Goal: Information Seeking & Learning: Learn about a topic

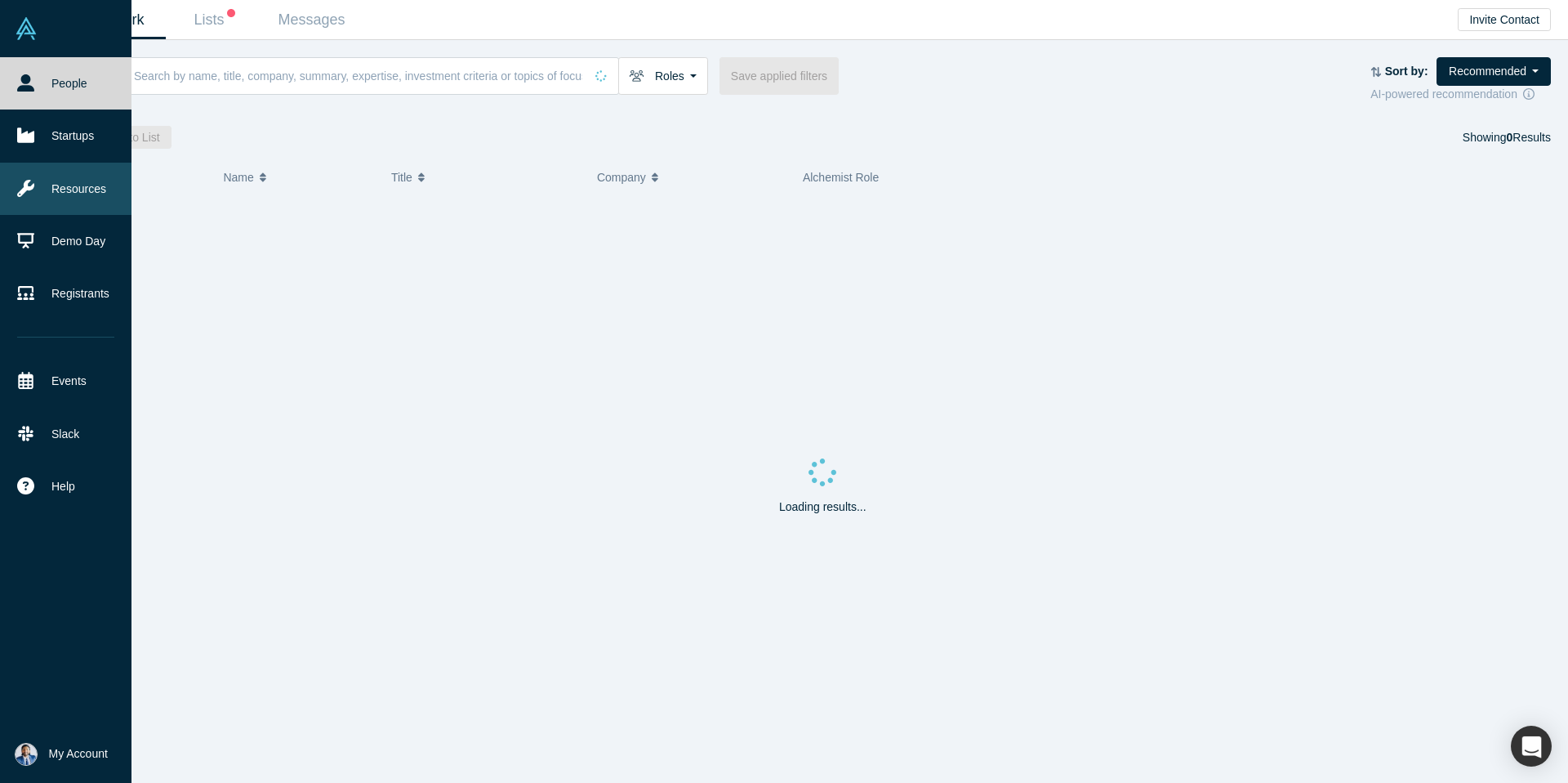
click at [35, 187] on link "Resources" at bounding box center [65, 188] width 132 height 52
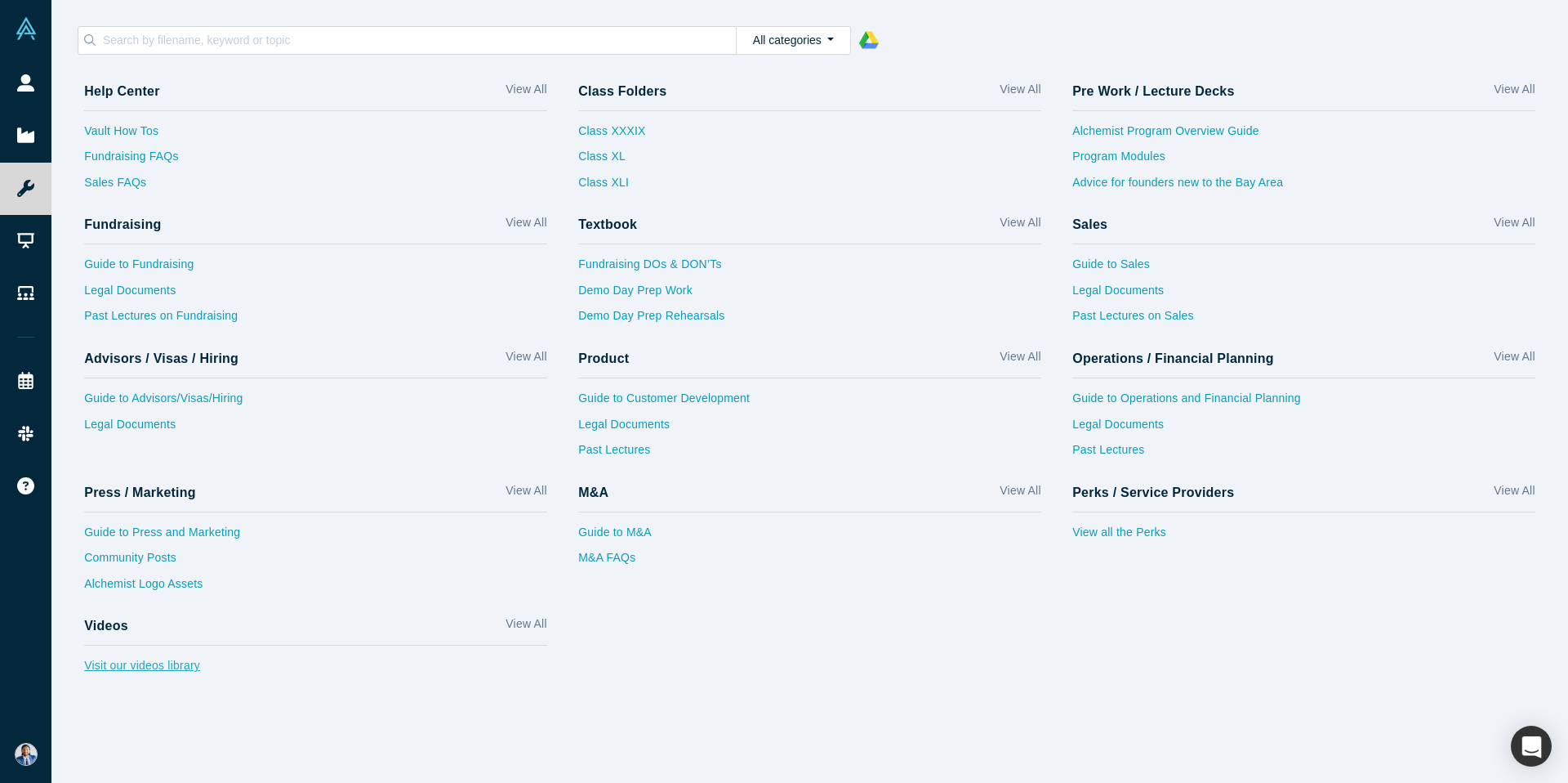
click at [172, 662] on link "Visit our videos library" at bounding box center [315, 670] width 463 height 27
click at [1190, 37] on div "All categories 1 - Alchemist Program 2 - Operations / Financial Planning / Biz …" at bounding box center [810, 41] width 1465 height 28
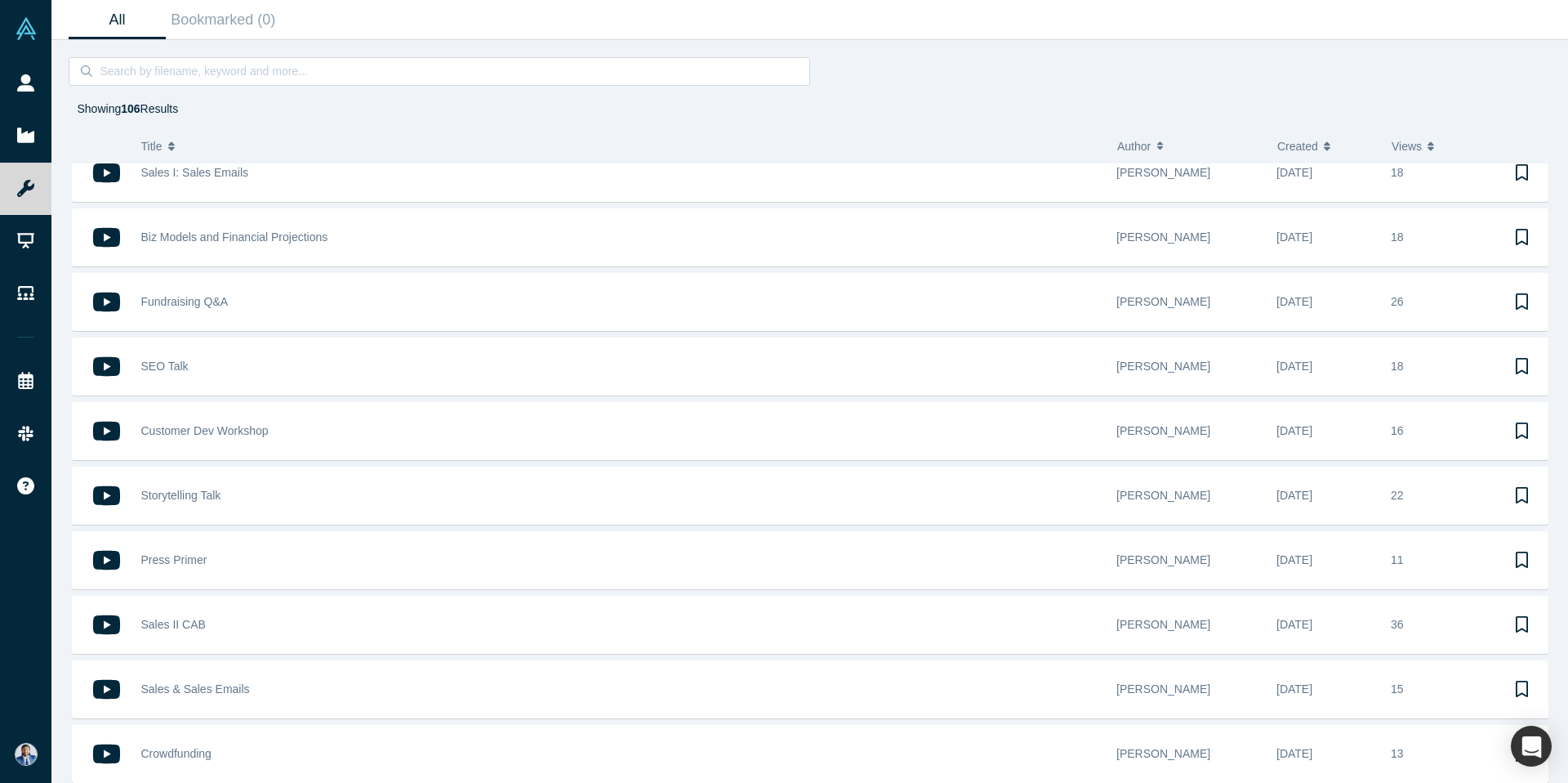
scroll to position [700, 0]
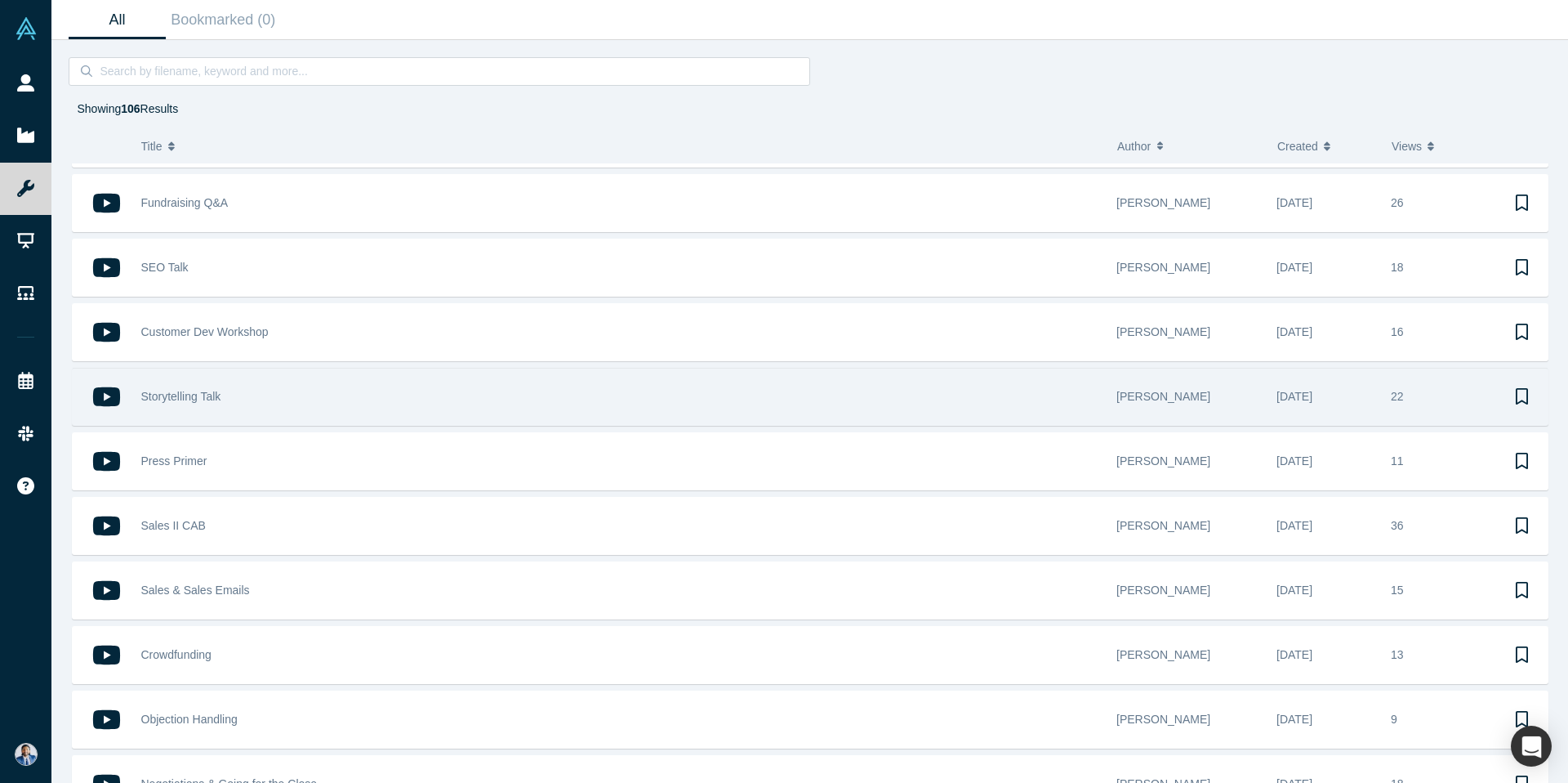
click at [291, 387] on div "Storytelling Talk" at bounding box center [621, 396] width 959 height 56
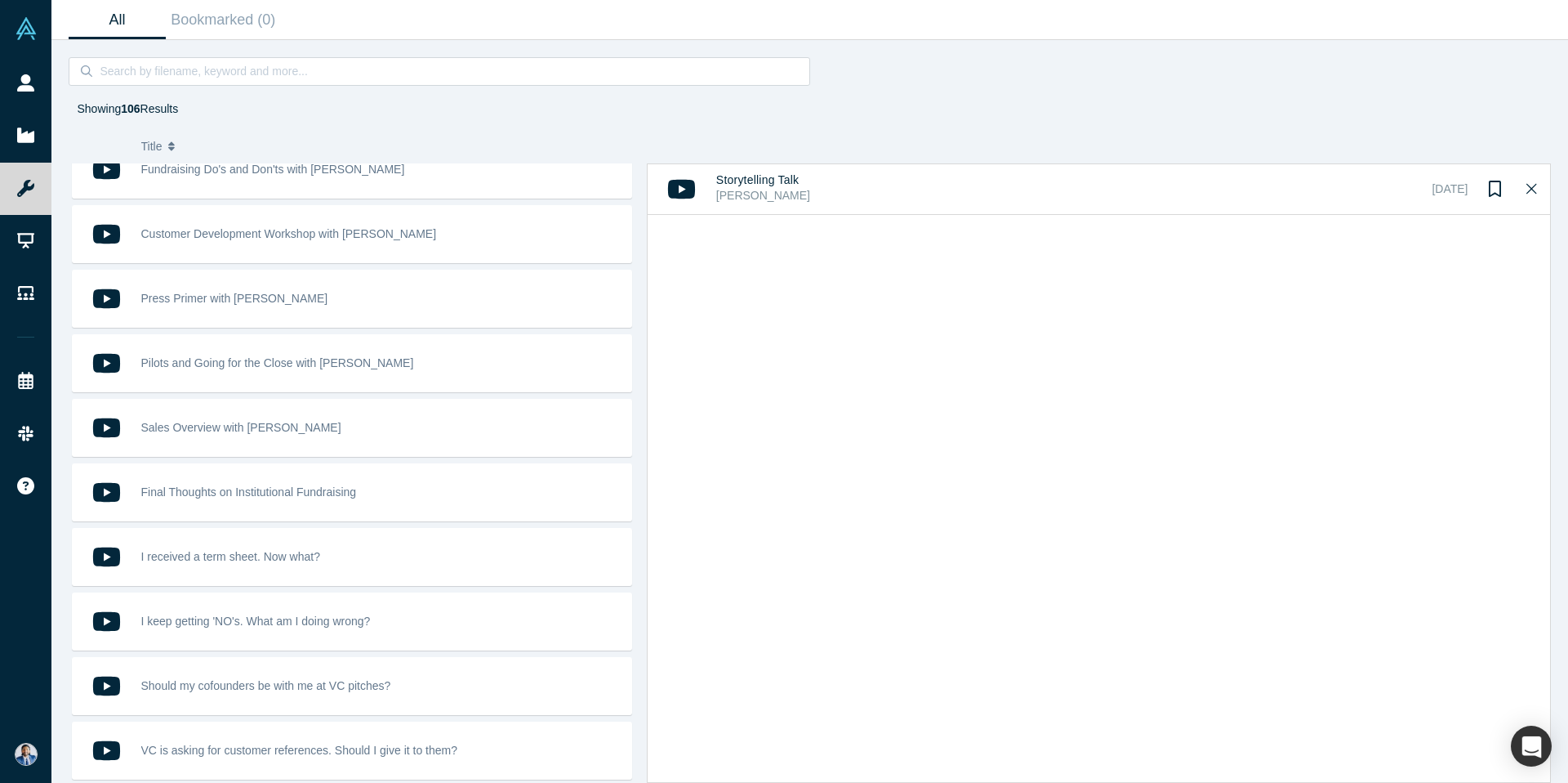
scroll to position [5381, 0]
click at [258, 64] on input at bounding box center [444, 71] width 694 height 21
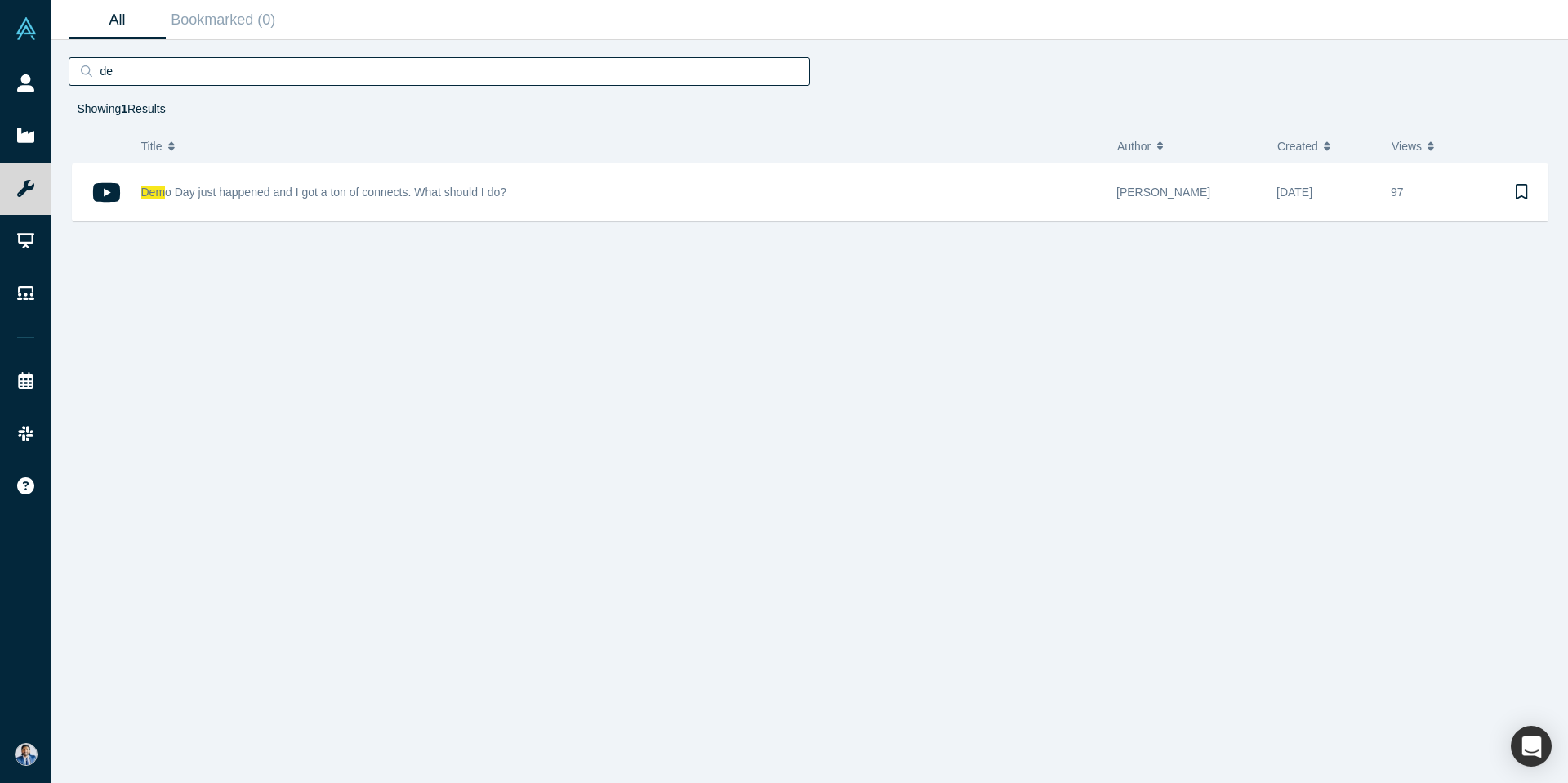
type input "d"
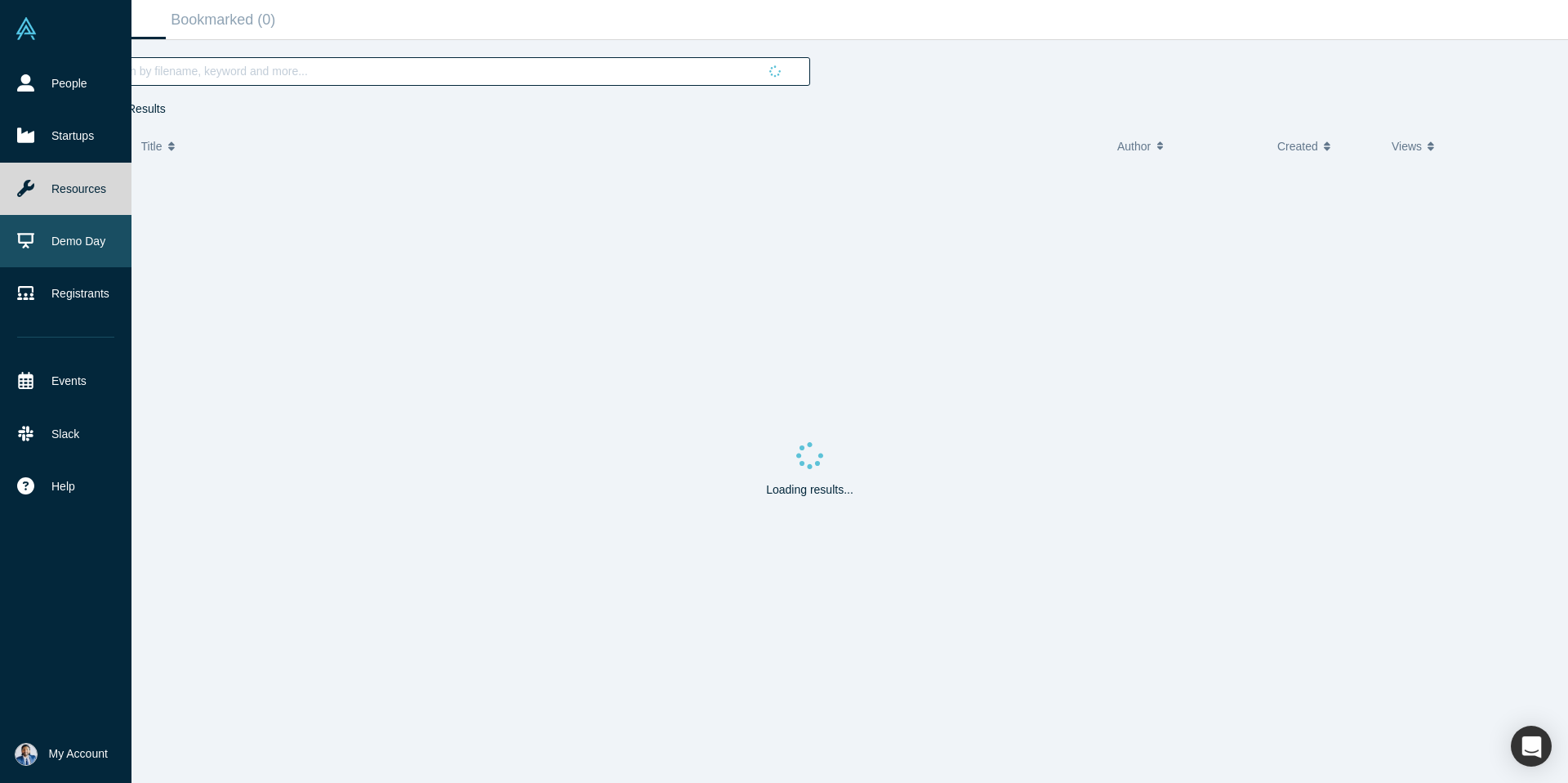
click at [44, 239] on link "Demo Day" at bounding box center [65, 241] width 132 height 52
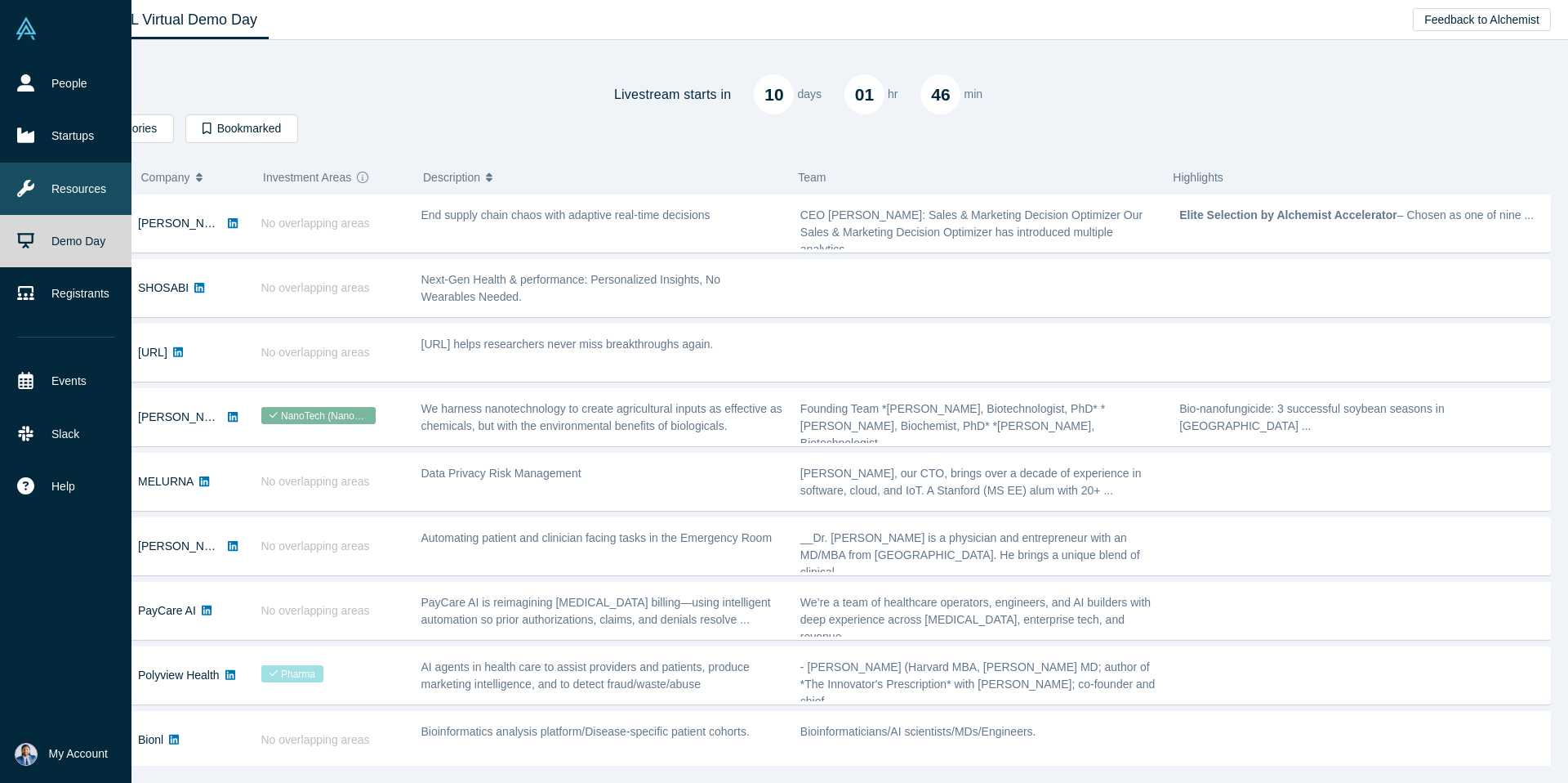
click at [76, 190] on link "Resources" at bounding box center [65, 188] width 132 height 52
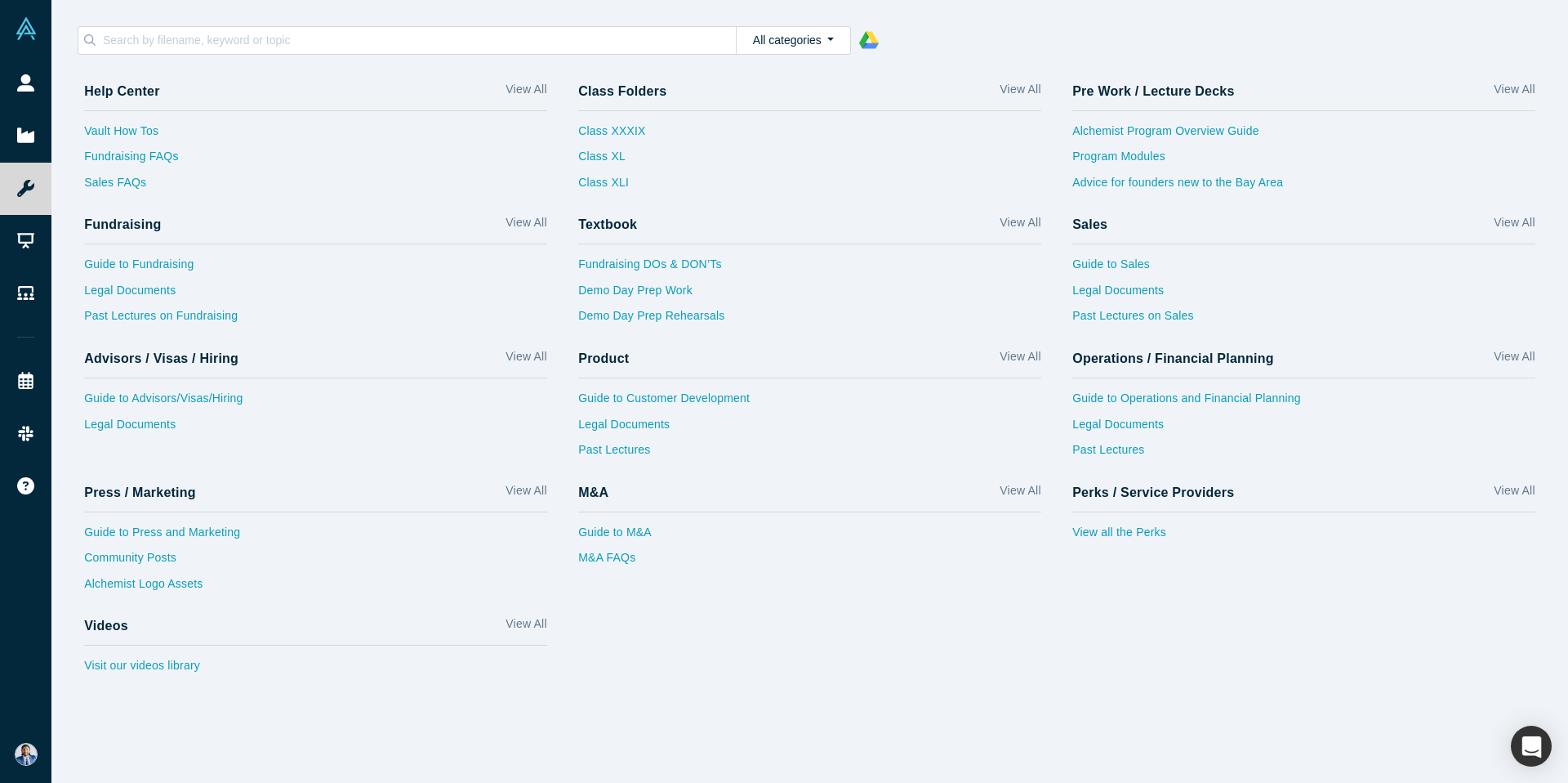
click at [333, 723] on div "Help Center View All Vault How Tos Fundraising FAQs Sales FAQs Class Folders Vi…" at bounding box center [809, 422] width 1516 height 719
click at [129, 127] on link "Vault How Tos" at bounding box center [315, 136] width 463 height 27
click at [658, 293] on link "Demo Day Prep Work" at bounding box center [809, 295] width 463 height 27
